Goal: Navigation & Orientation: Understand site structure

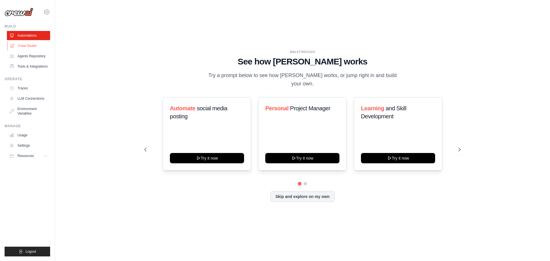
click at [24, 47] on link "Crew Studio" at bounding box center [28, 45] width 43 height 9
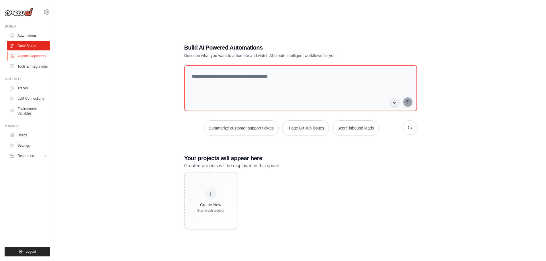
click at [31, 60] on link "Agents Repository" at bounding box center [28, 56] width 43 height 9
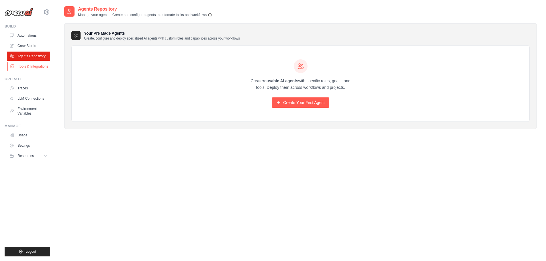
click at [33, 66] on link "Tools & Integrations" at bounding box center [28, 66] width 43 height 9
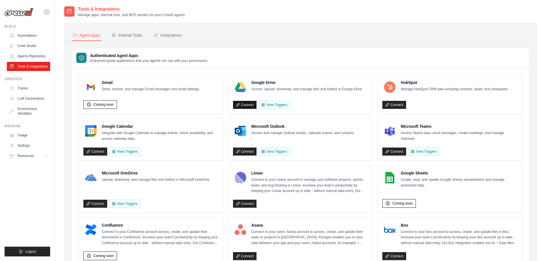
click at [250, 103] on link "Connect" at bounding box center [245, 105] width 24 height 8
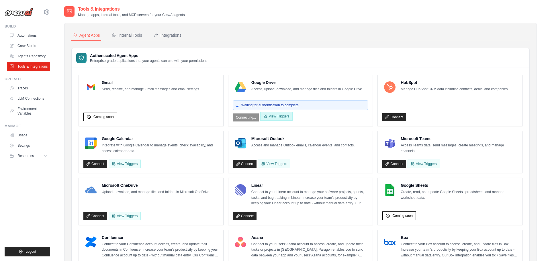
click at [273, 114] on button "View Triggers" at bounding box center [276, 116] width 32 height 9
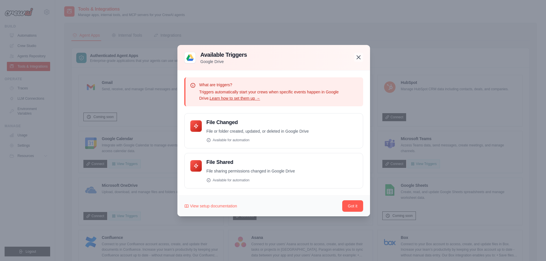
click at [357, 56] on icon "button" at bounding box center [358, 57] width 7 height 7
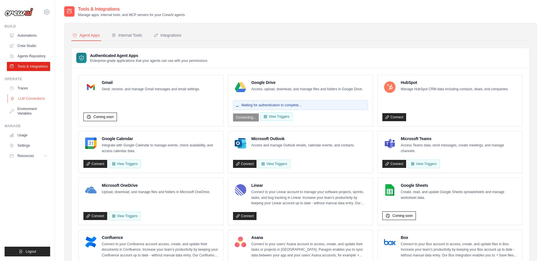
click at [37, 97] on link "LLM Connections" at bounding box center [28, 98] width 43 height 9
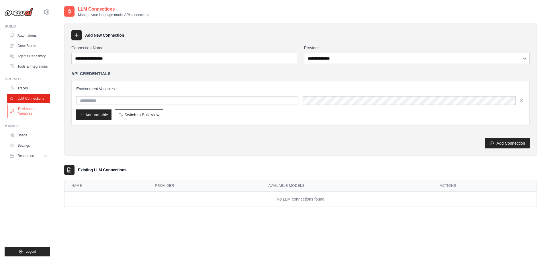
click at [36, 109] on link "Environment Variables" at bounding box center [28, 111] width 43 height 14
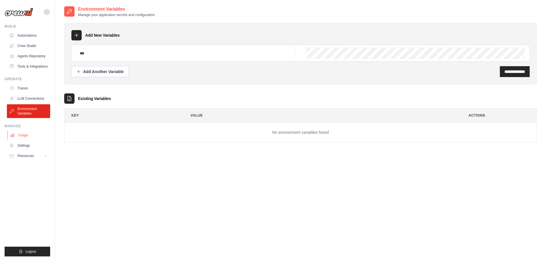
click at [31, 133] on link "Usage" at bounding box center [28, 135] width 43 height 9
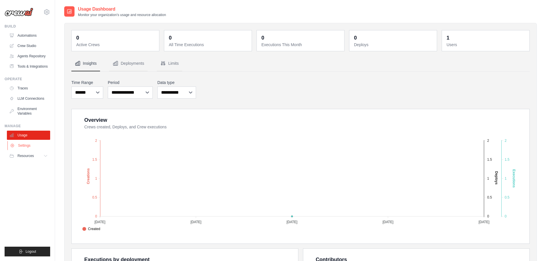
click at [30, 150] on link "Settings" at bounding box center [28, 145] width 43 height 9
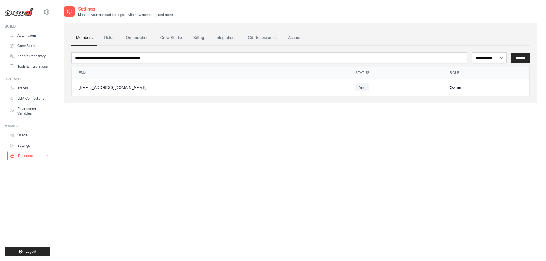
click at [29, 158] on span "Resources" at bounding box center [26, 156] width 16 height 5
click at [28, 34] on link "Automations" at bounding box center [28, 35] width 43 height 9
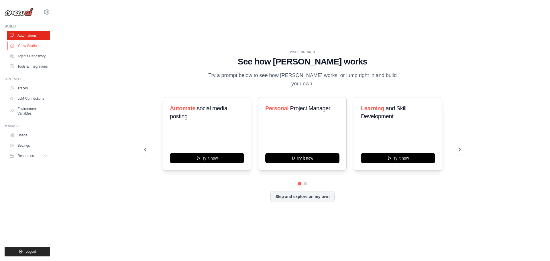
click at [29, 47] on link "Crew Studio" at bounding box center [28, 45] width 43 height 9
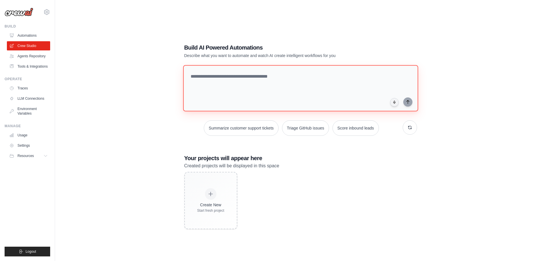
click at [189, 81] on textarea at bounding box center [300, 88] width 235 height 46
